Goal: Task Accomplishment & Management: Use online tool/utility

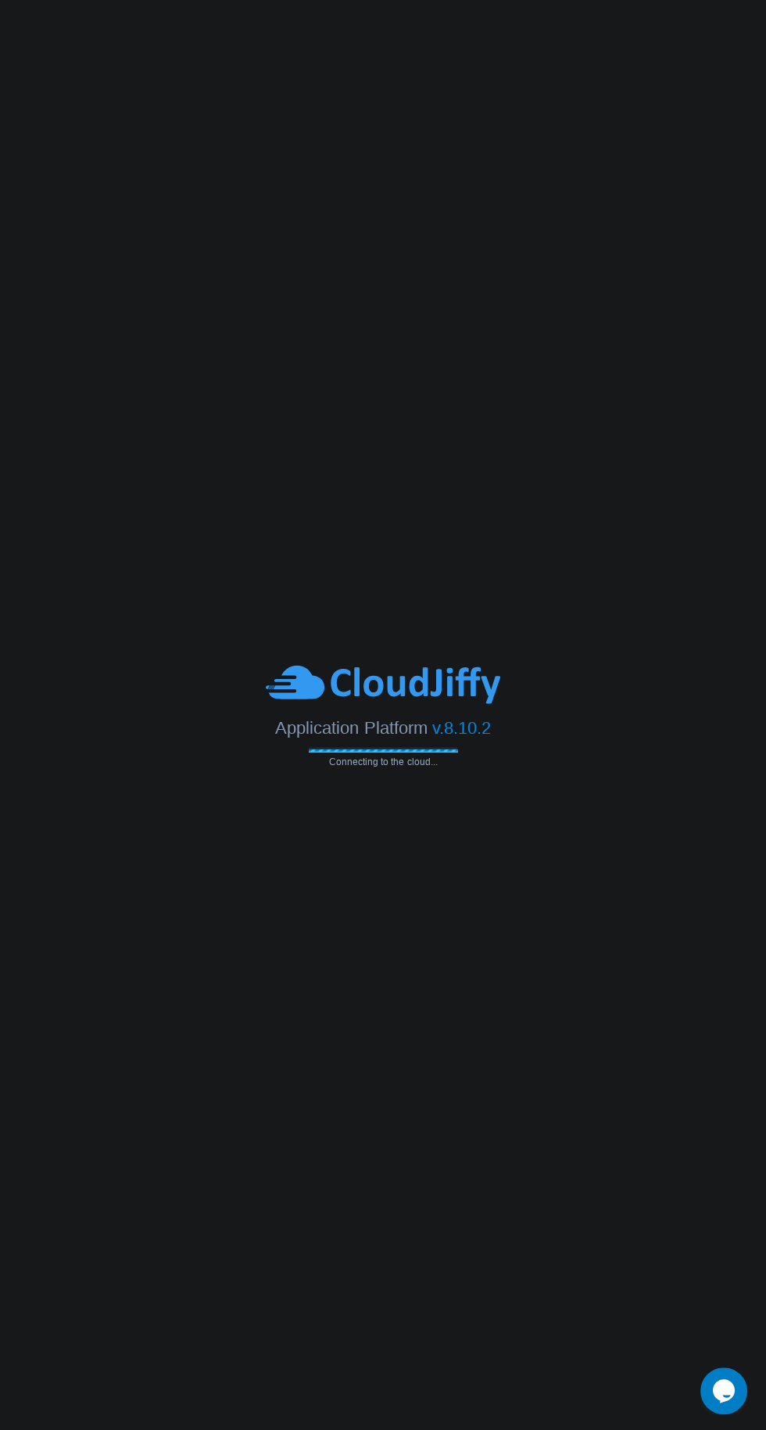
click at [741, 721] on div "Application Platform v.8.10.2" at bounding box center [383, 722] width 766 height 32
click at [747, 1114] on body "Application Platform v.8.10.2 Connecting to the cloud..." at bounding box center [383, 715] width 766 height 1430
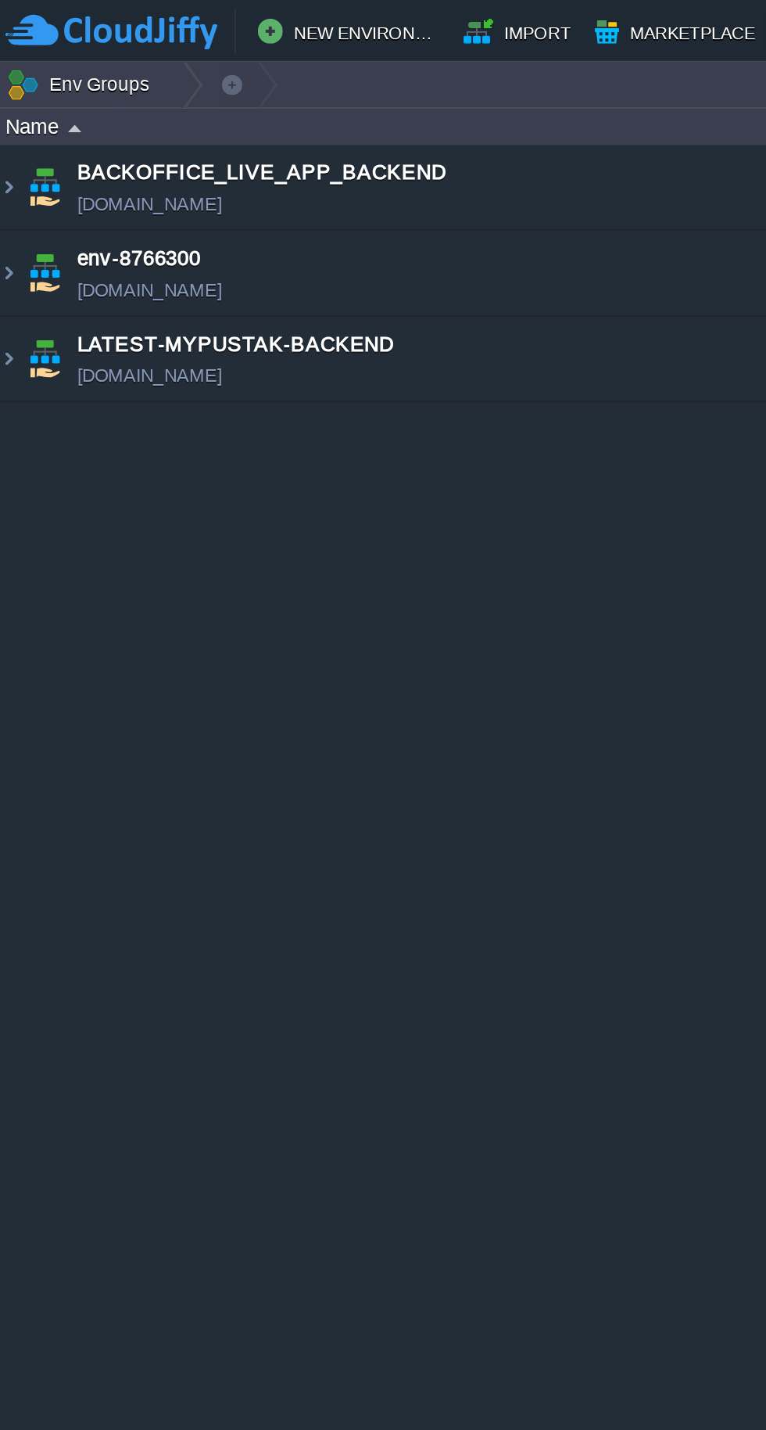
click at [14, 182] on img at bounding box center [25, 180] width 22 height 42
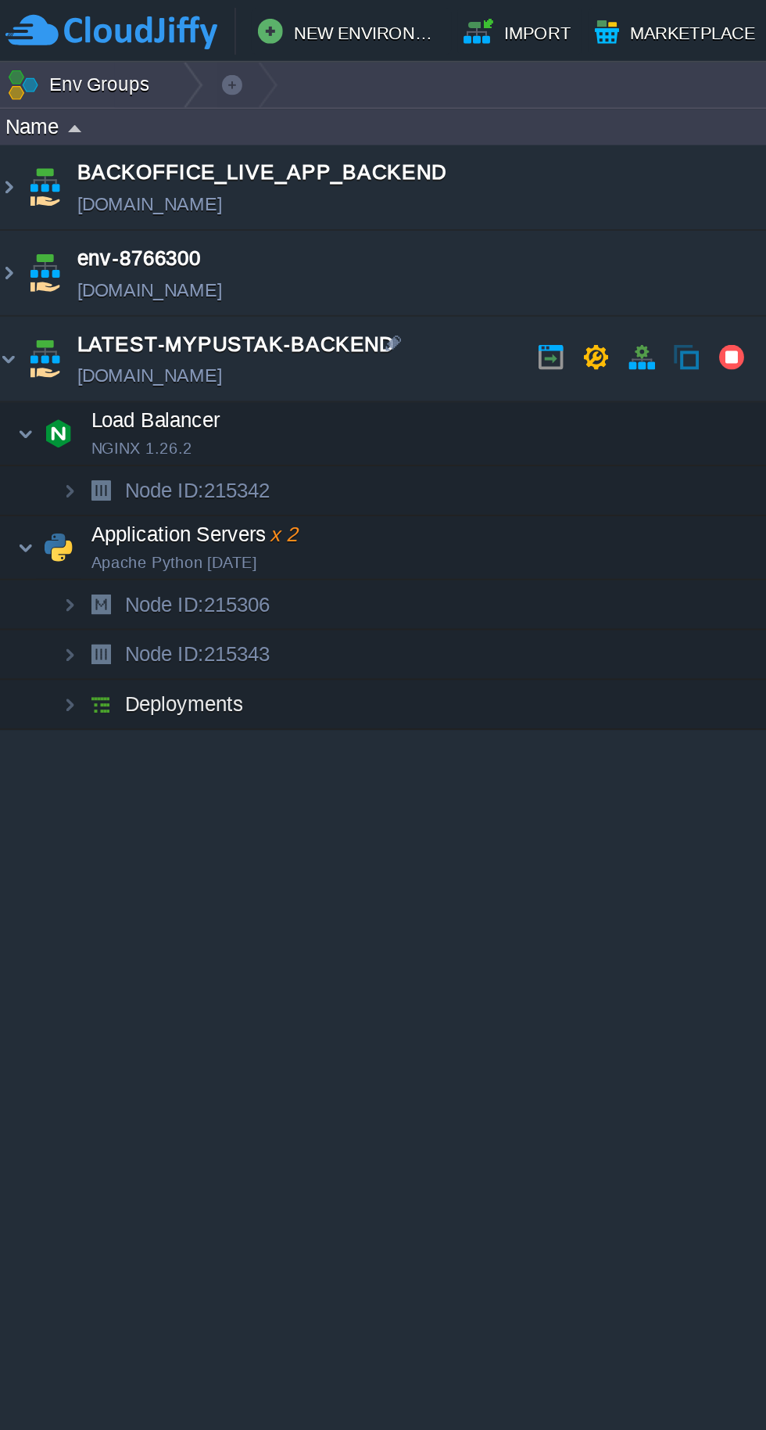
click at [20, 267] on td "Application Servers x 2 Apache Python [DATE]" at bounding box center [204, 275] width 407 height 32
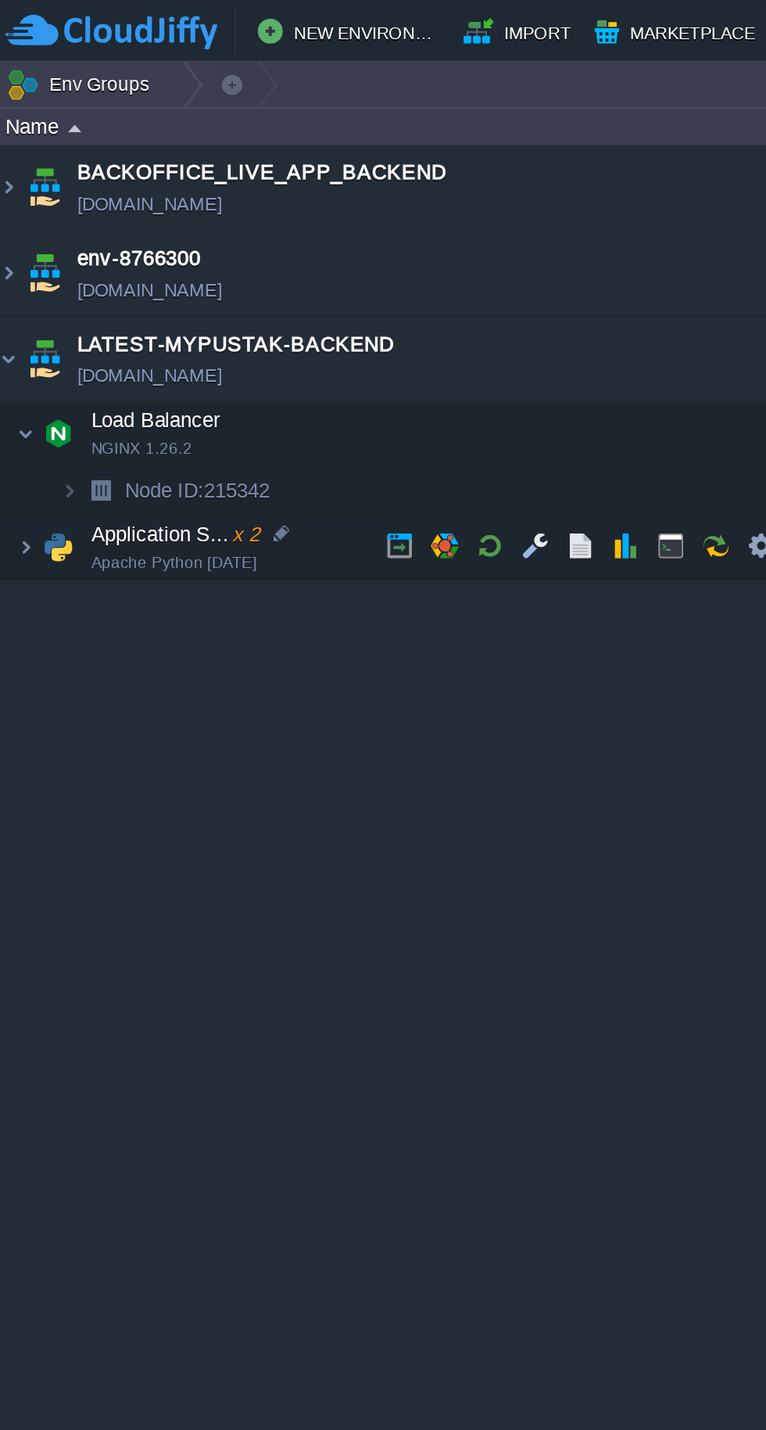
click at [17, 286] on img at bounding box center [15, 274] width 9 height 31
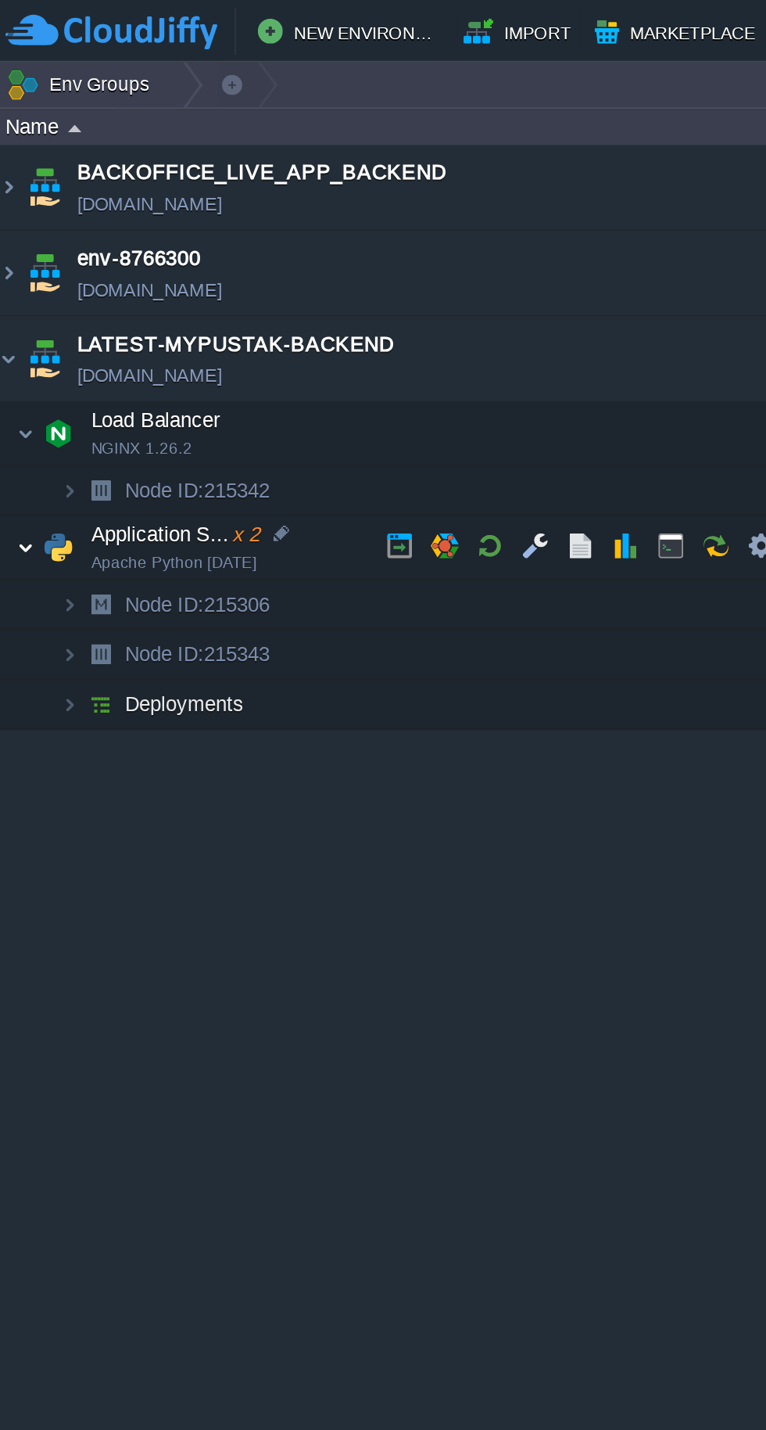
click at [247, 275] on button "button" at bounding box center [249, 274] width 14 height 14
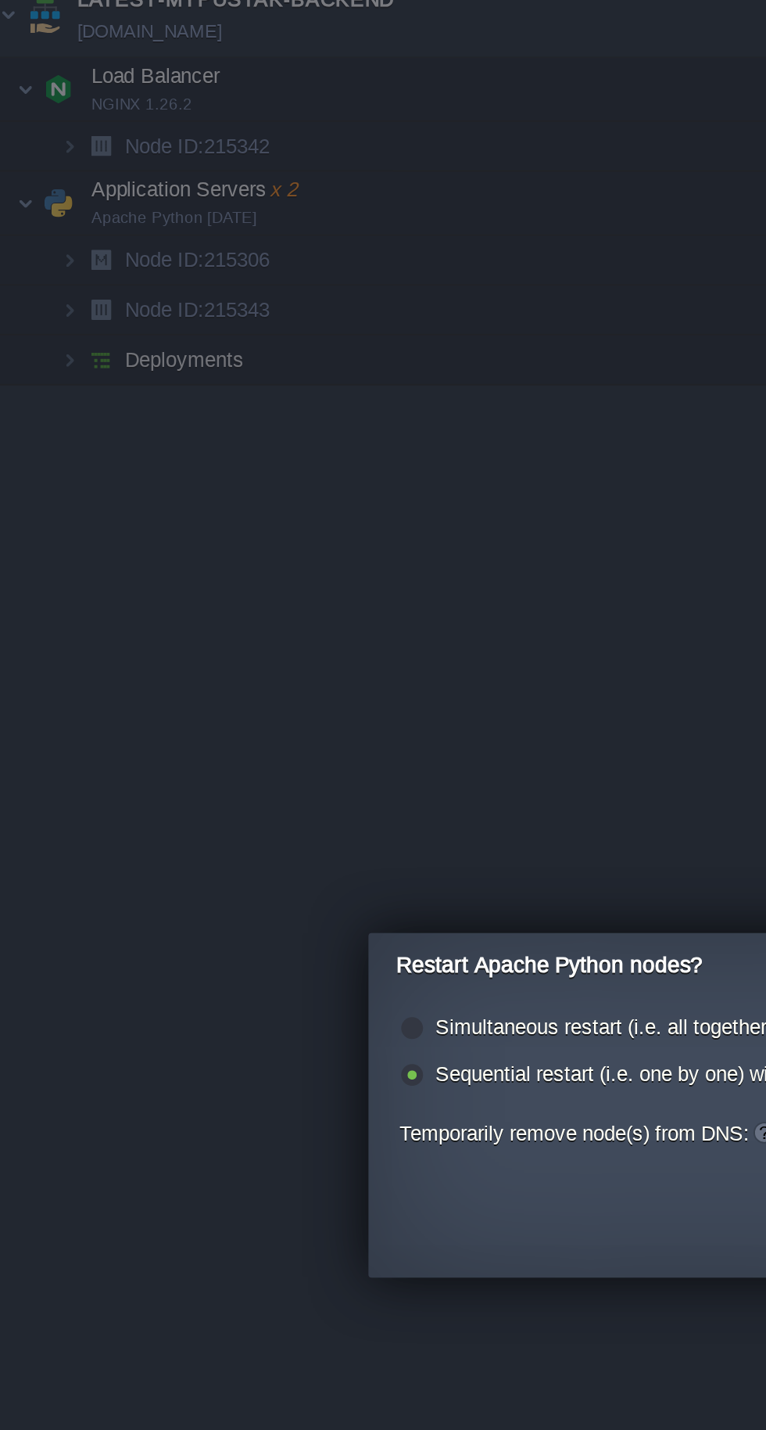
click at [281, 687] on label "Simultaneous restart (i.e. all together)" at bounding box center [305, 688] width 169 height 12
click at [214, 687] on input "radio" at bounding box center [208, 690] width 10 height 10
radio input "true"
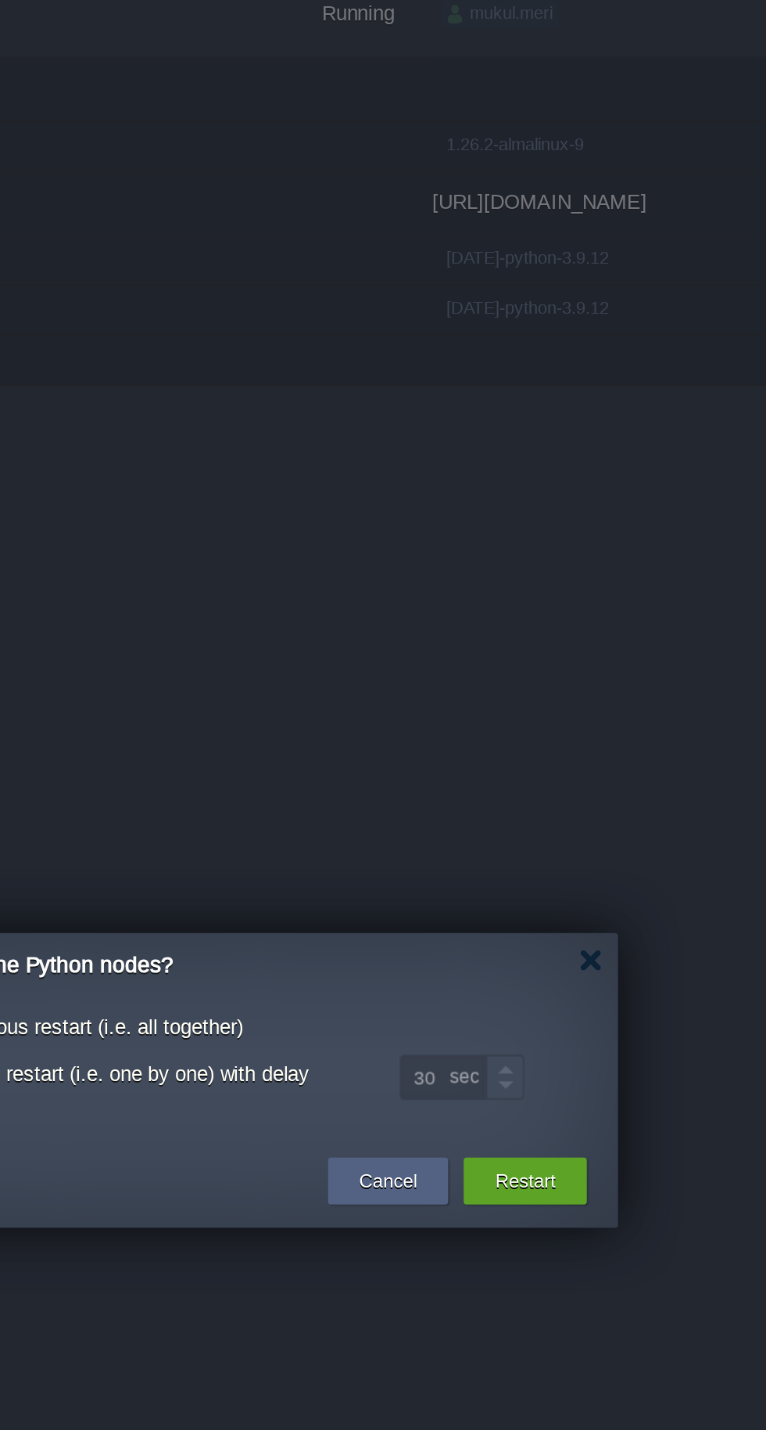
click at [532, 770] on button "Restart" at bounding box center [532, 765] width 31 height 16
